Goal: Task Accomplishment & Management: Use online tool/utility

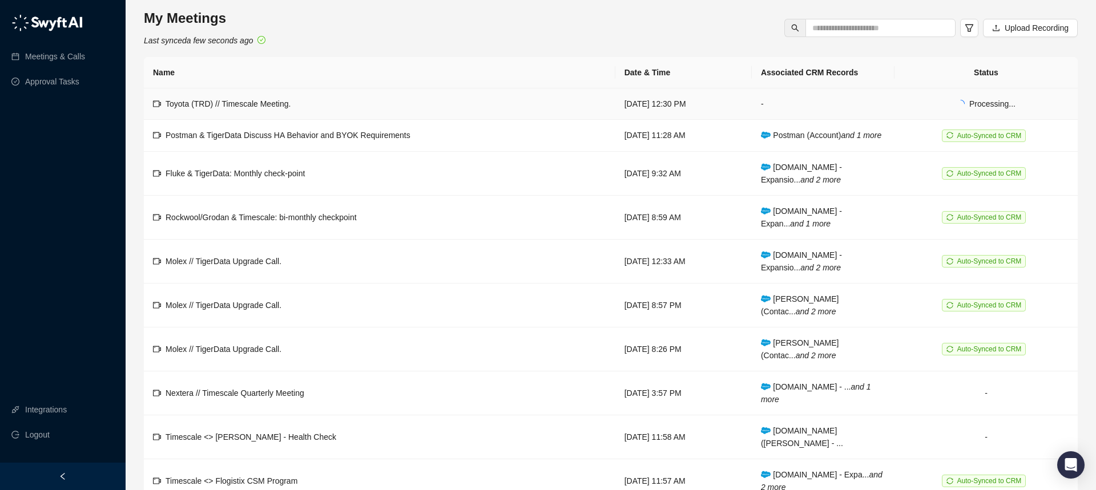
click at [331, 106] on td "Toyota (TRD) // Timescale Meeting." at bounding box center [380, 104] width 472 height 31
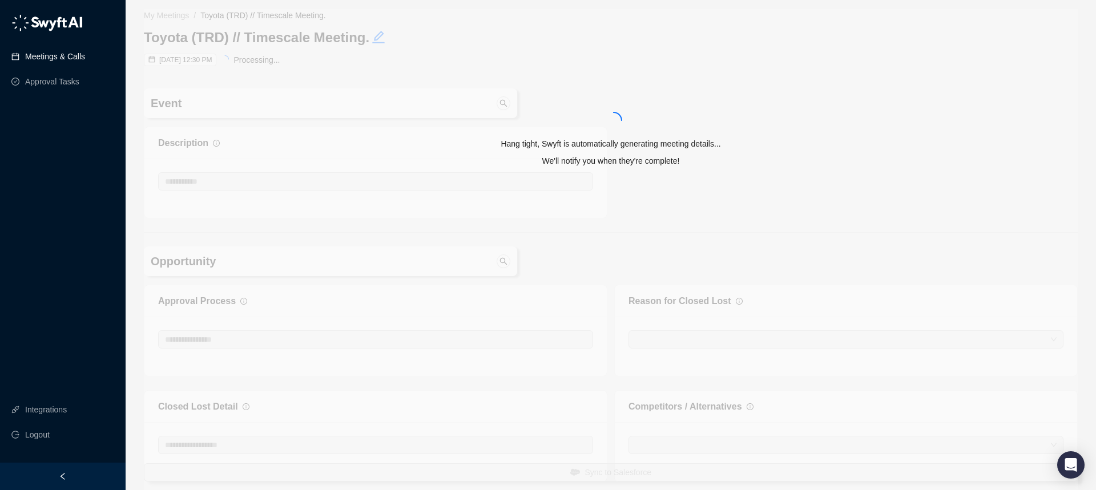
click at [63, 53] on link "Meetings & Calls" at bounding box center [55, 56] width 60 height 23
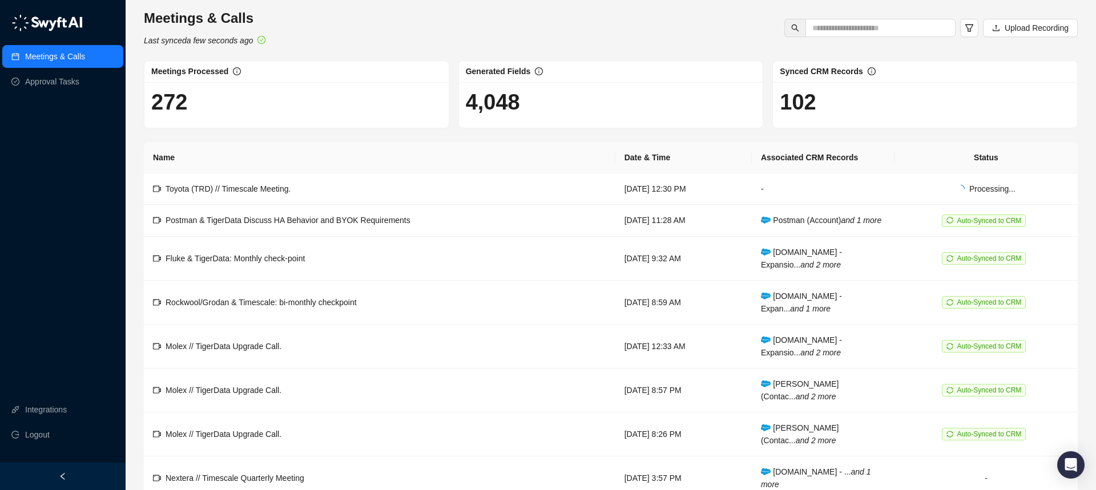
click at [453, 153] on th "Name" at bounding box center [380, 157] width 472 height 31
